Goal: Navigation & Orientation: Go to known website

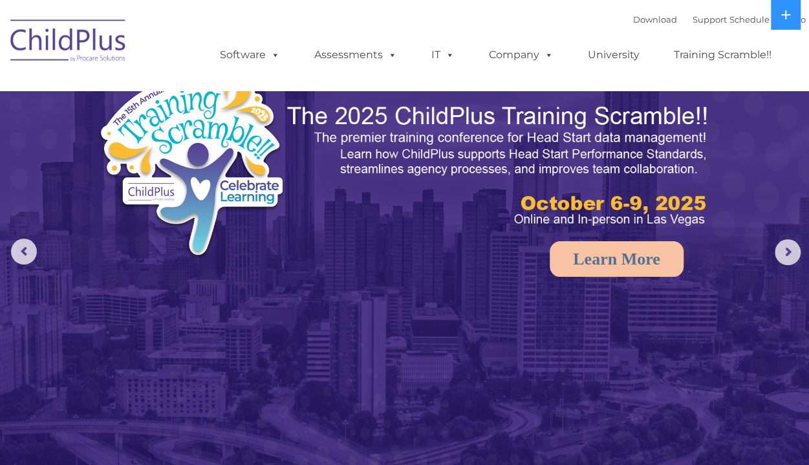
select select "MEDIUM"
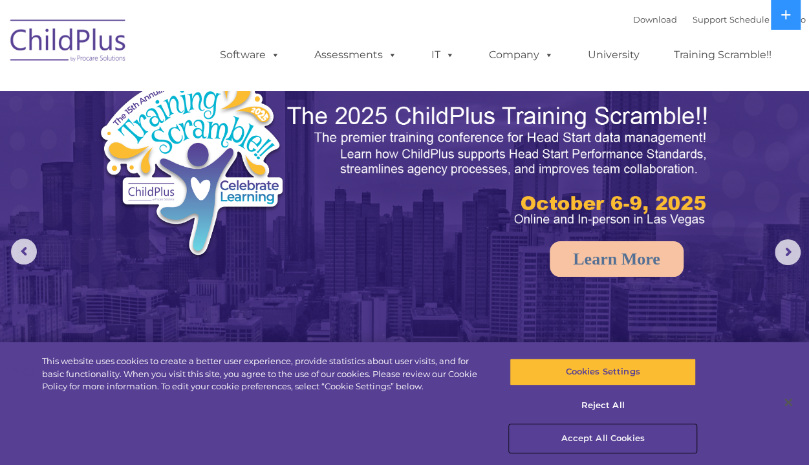
click at [599, 435] on button "Accept All Cookies" at bounding box center [603, 438] width 186 height 27
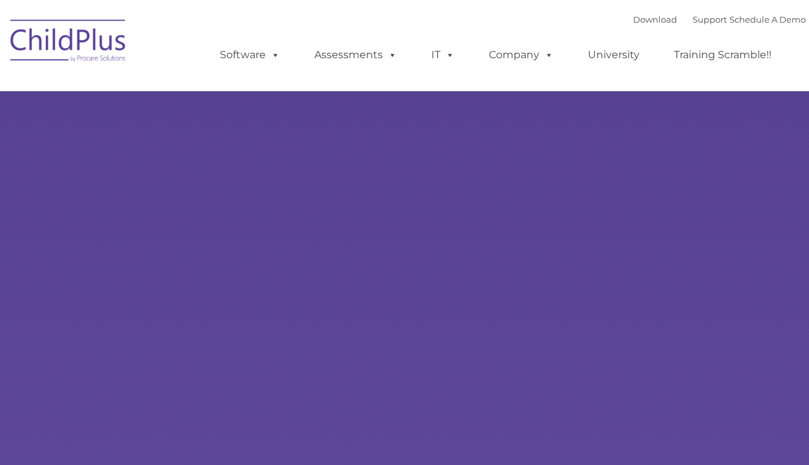
type input ""
select select "MEDIUM"
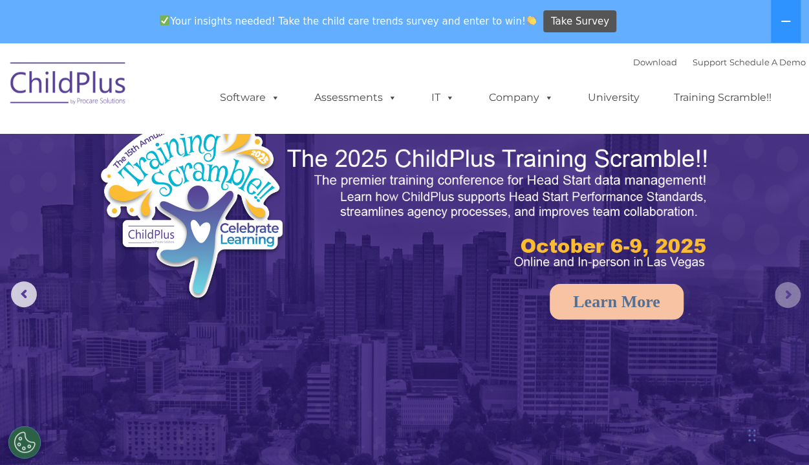
click at [788, 304] on rs-arrow at bounding box center [788, 295] width 26 height 26
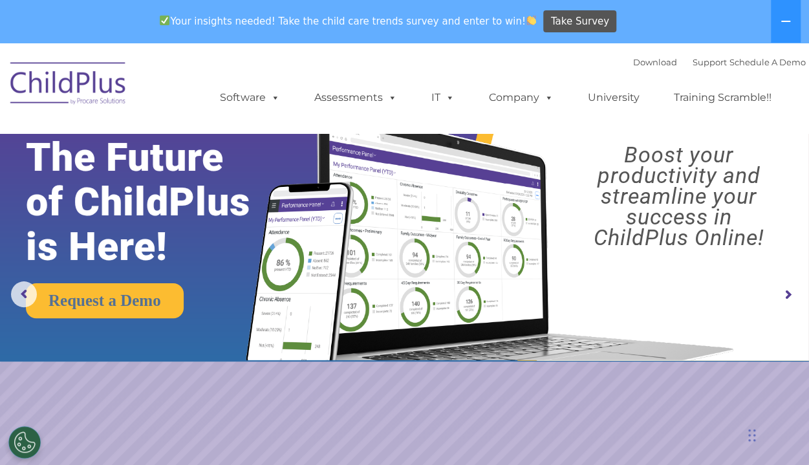
click at [788, 296] on rs-arrow at bounding box center [788, 295] width 26 height 26
